Goal: Transaction & Acquisition: Purchase product/service

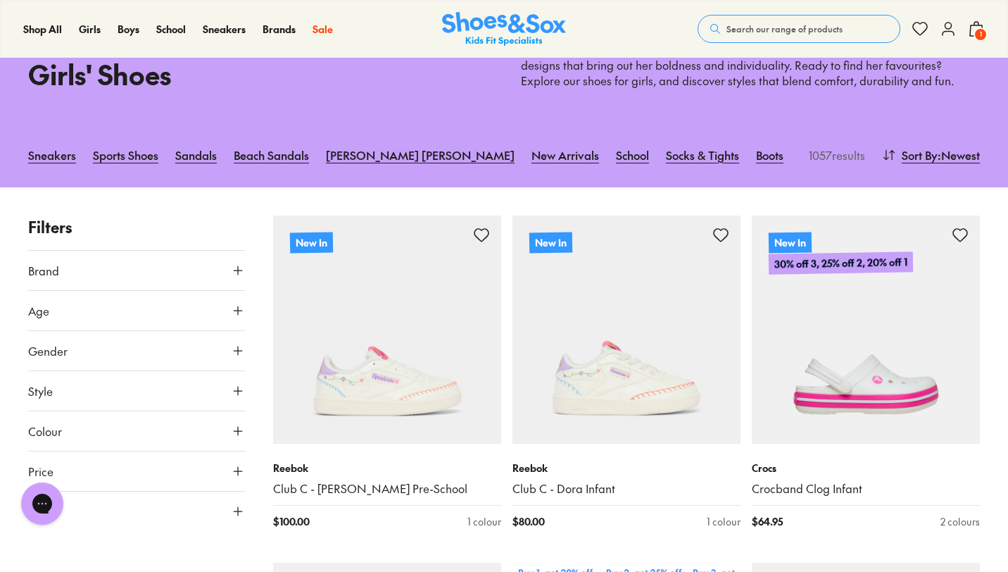
scroll to position [117, 0]
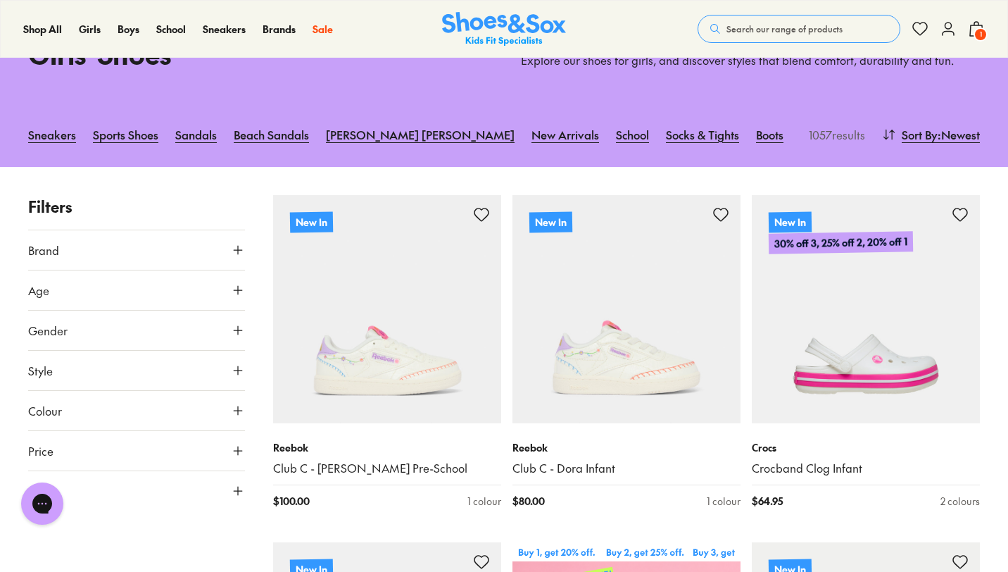
click at [236, 246] on icon at bounding box center [238, 250] width 14 height 14
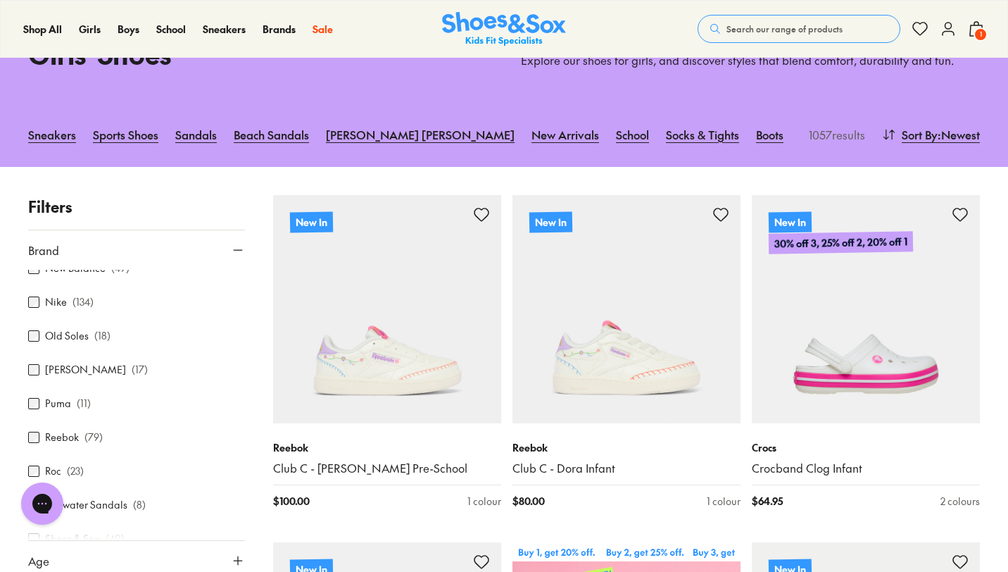
scroll to position [691, 0]
click at [63, 334] on label "Old Soles" at bounding box center [67, 336] width 44 height 15
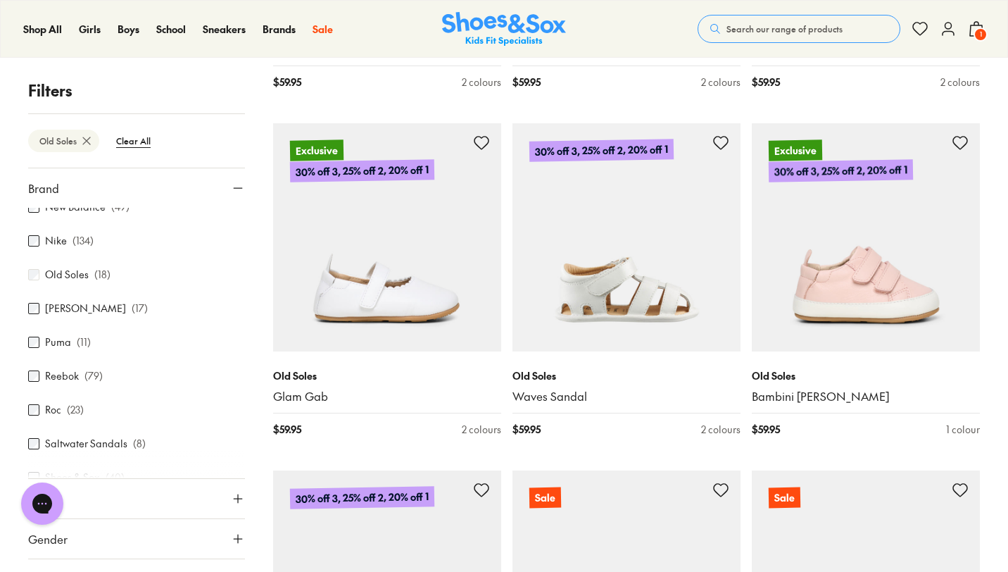
scroll to position [1233, 0]
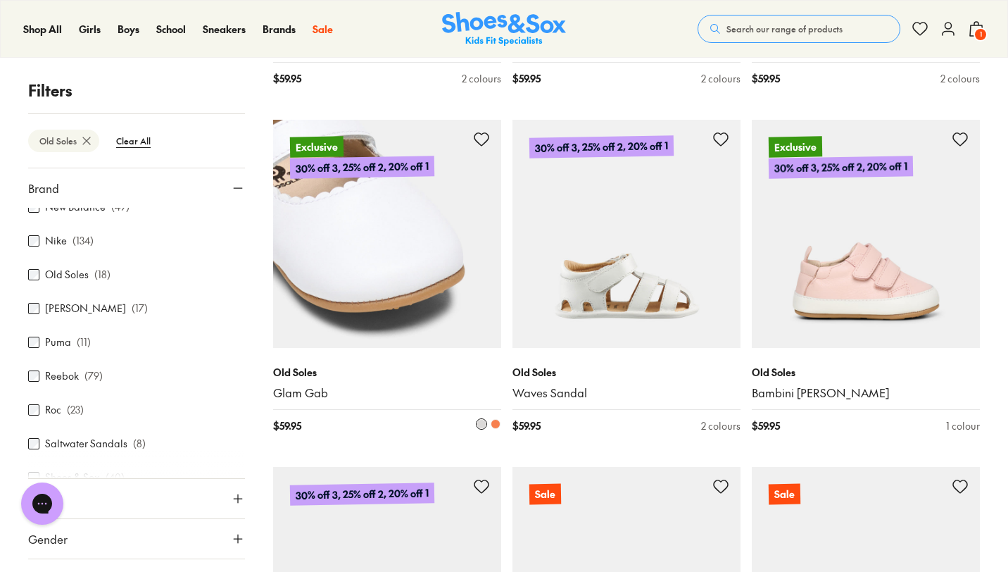
click at [465, 256] on img at bounding box center [387, 234] width 228 height 228
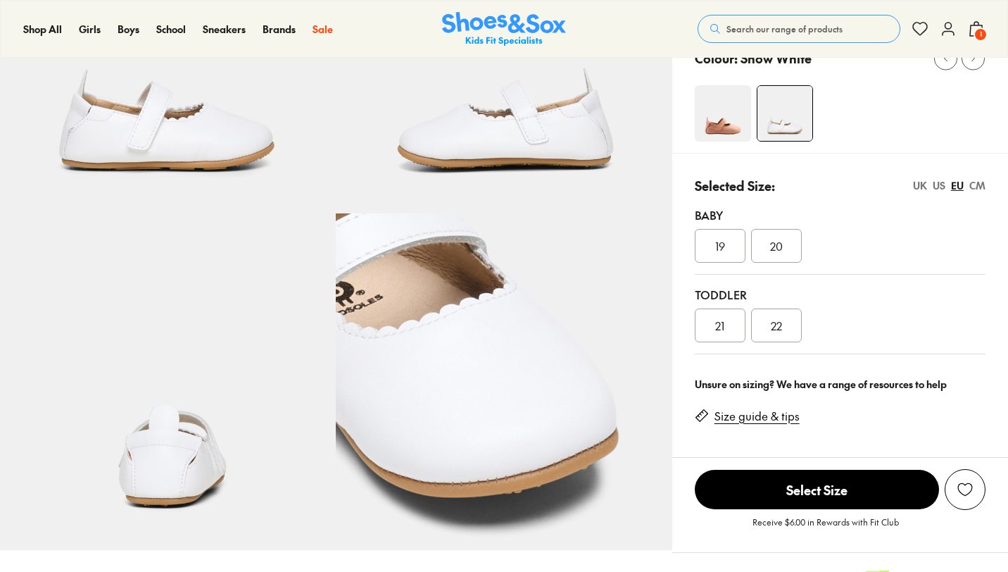
scroll to position [209, 0]
select select "*"
click at [770, 337] on div "22" at bounding box center [776, 325] width 51 height 34
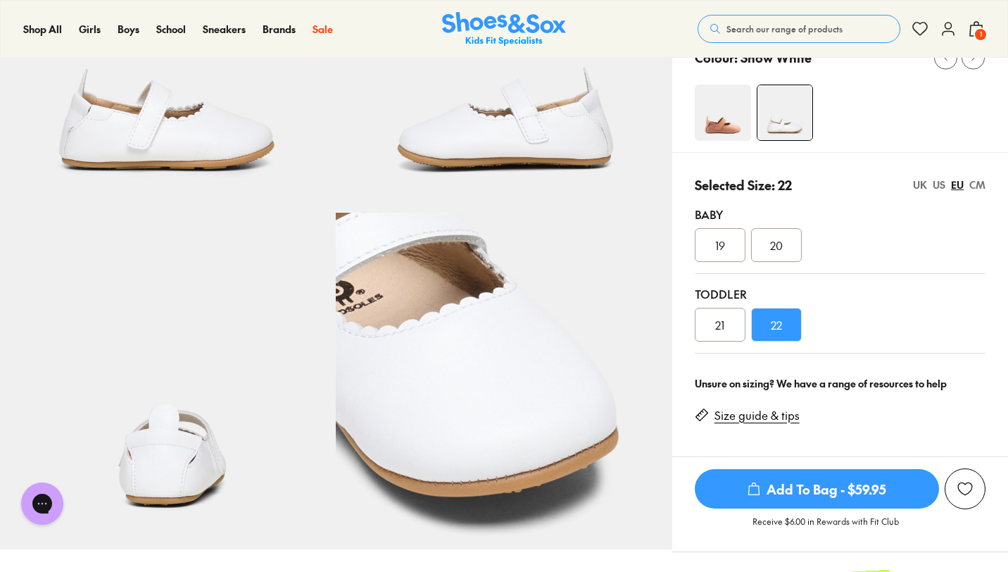
click at [799, 494] on span "Add To Bag - $59.95" at bounding box center [817, 488] width 244 height 39
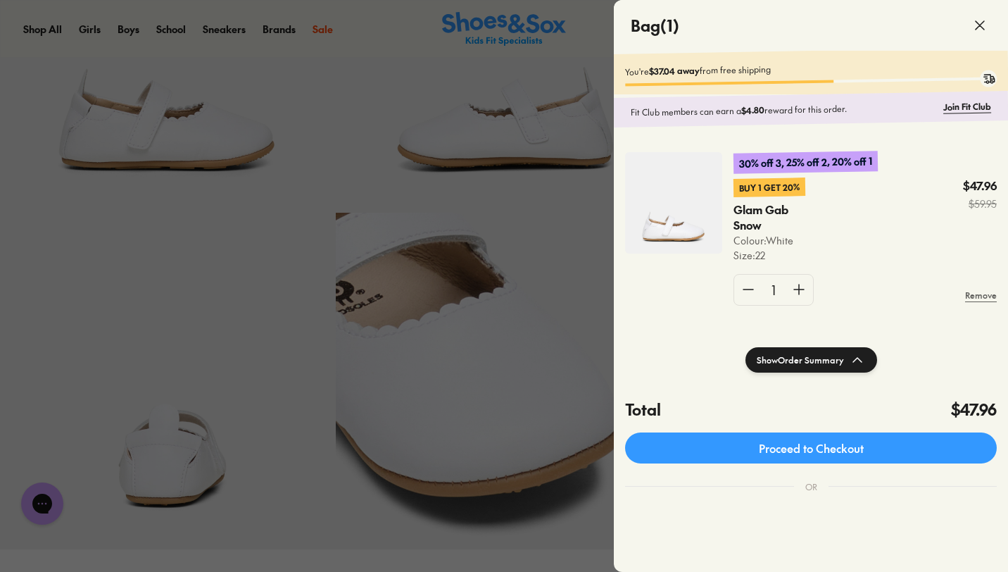
click at [289, 206] on div at bounding box center [504, 286] width 1008 height 572
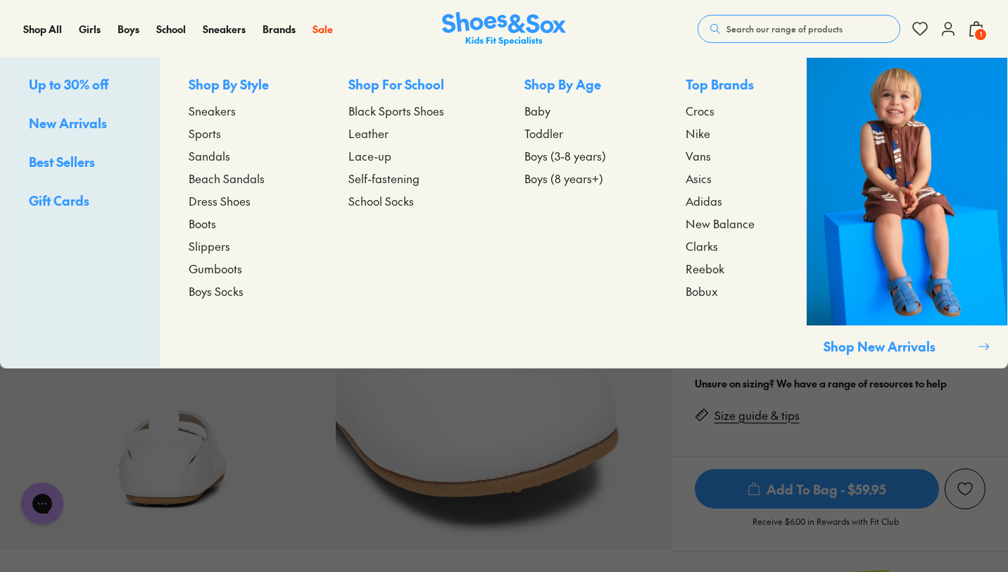
click at [242, 177] on span "Beach Sandals" at bounding box center [227, 178] width 76 height 17
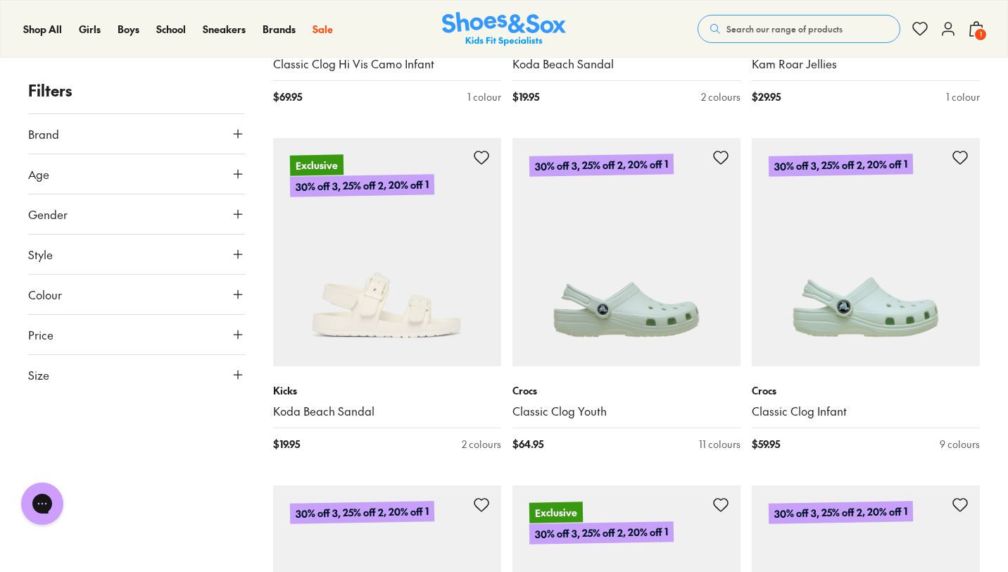
scroll to position [97, 0]
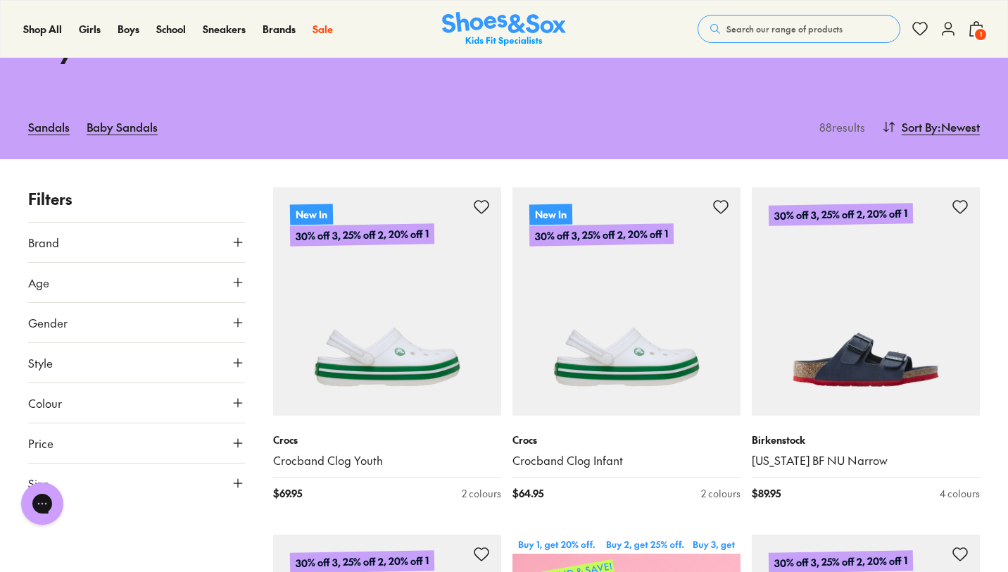
type input "***"
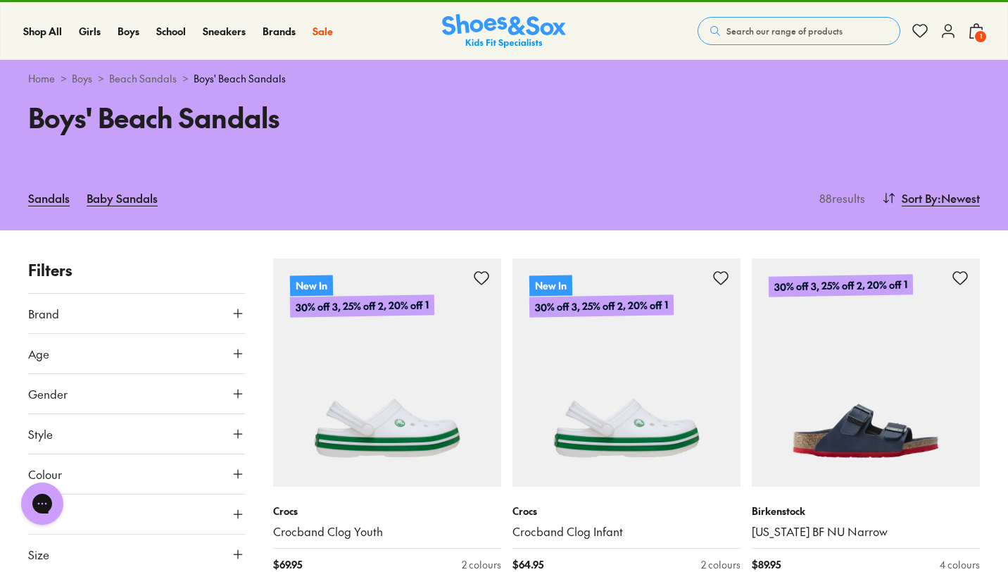
scroll to position [29, 0]
